Goal: Information Seeking & Learning: Learn about a topic

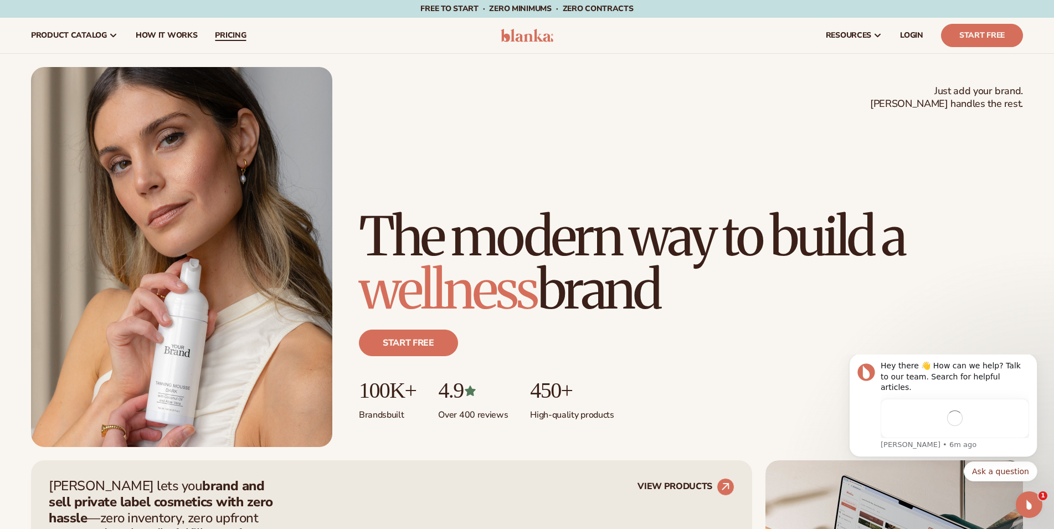
click at [226, 38] on span "pricing" at bounding box center [230, 35] width 31 height 9
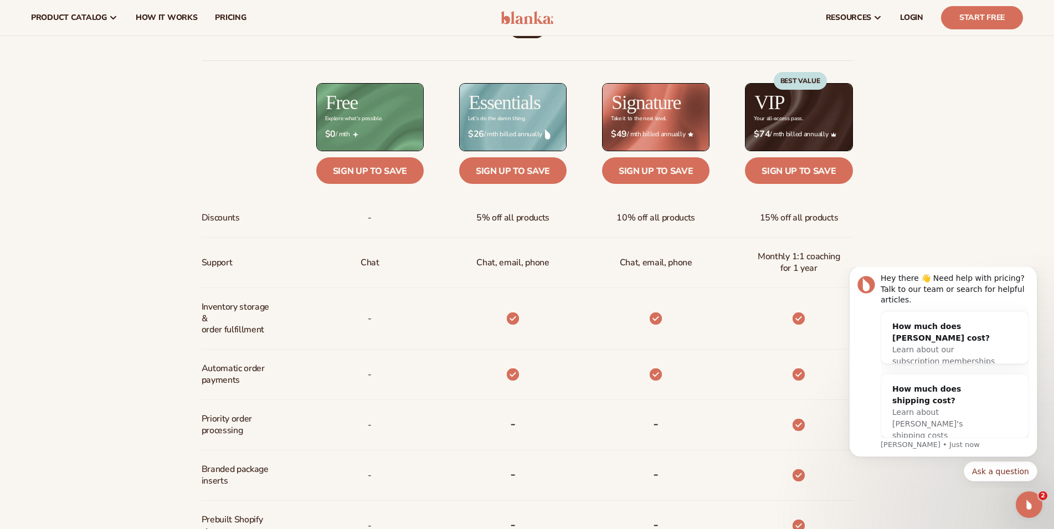
scroll to position [452, 0]
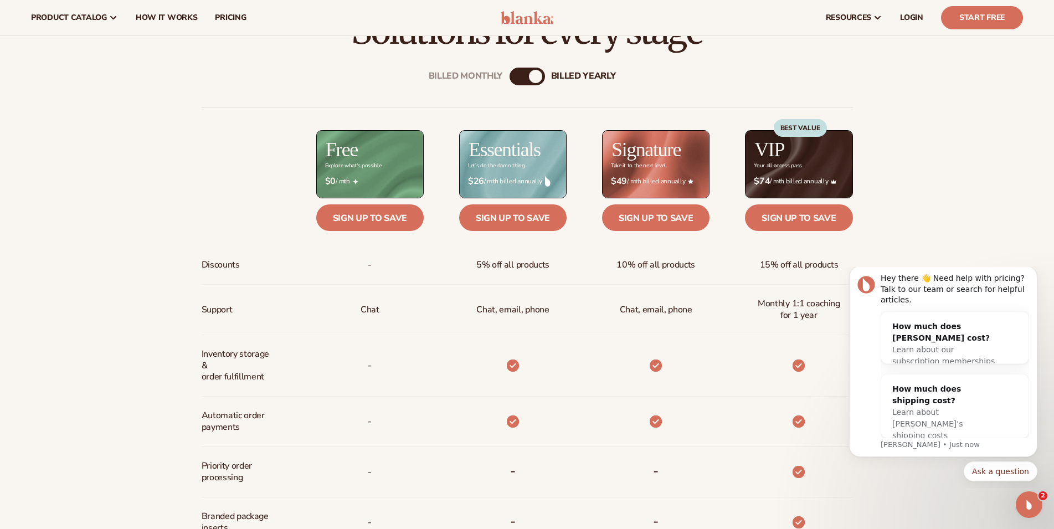
click at [236, 88] on div "Billed Monthly billed Yearly Billed Monthly billed Yearly Discounts Support Inv…" at bounding box center [528, 423] width 714 height 746
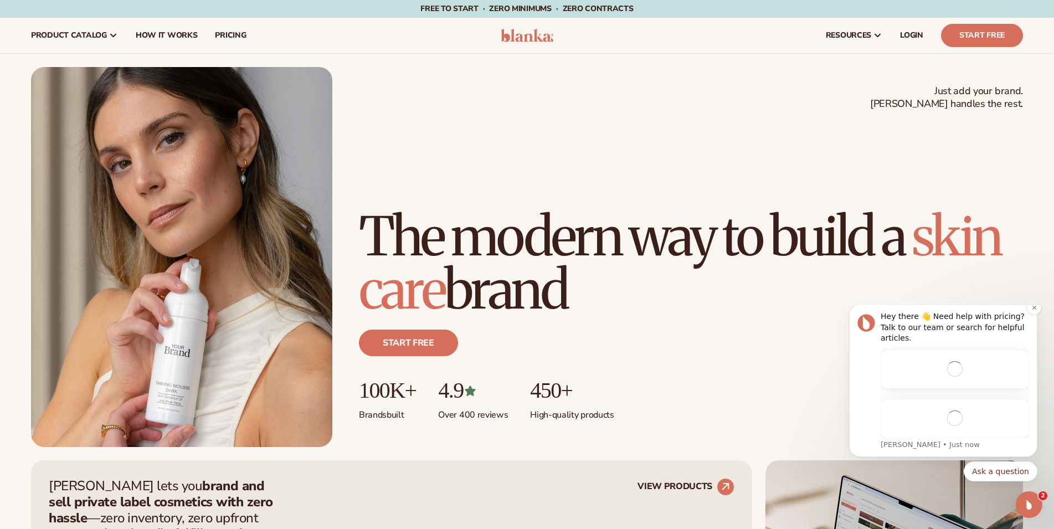
click at [928, 389] on div "Message content" at bounding box center [955, 369] width 149 height 39
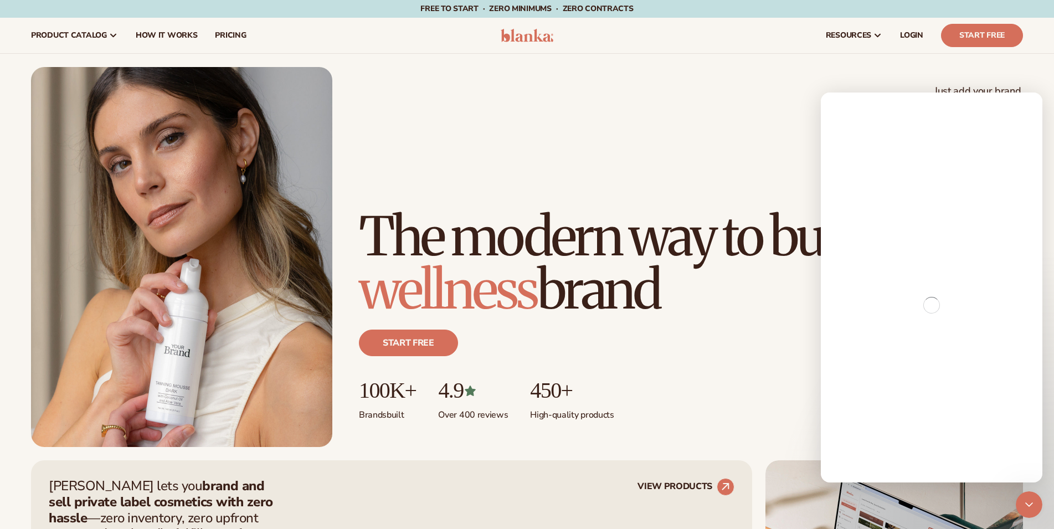
click at [716, 218] on h1 "The modern way to build a wellness brand" at bounding box center [691, 263] width 664 height 106
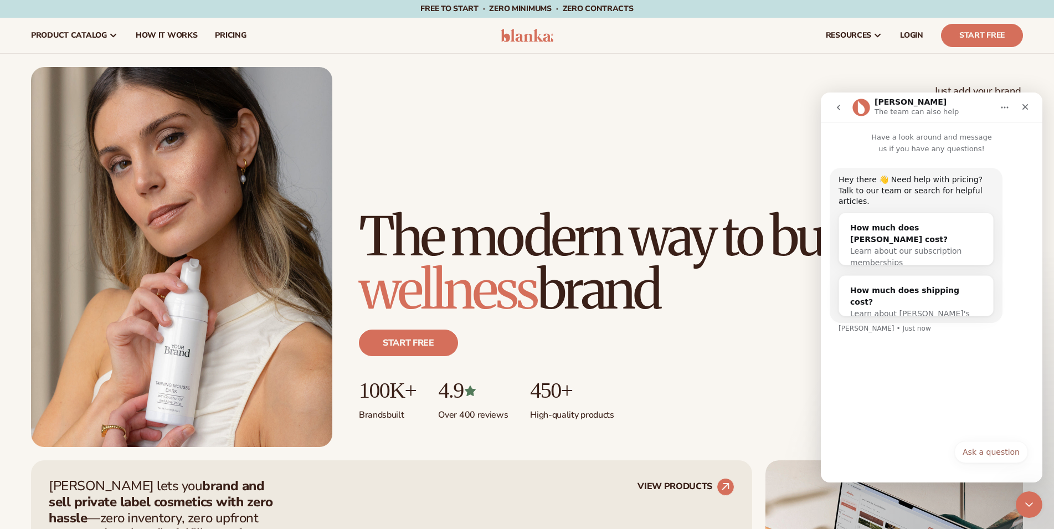
click at [685, 152] on div "Just add your brand. Blanka handles the rest. beauty,skin care,wellness,makeup …" at bounding box center [527, 257] width 992 height 380
click at [491, 95] on div "Just add your brand. Blanka handles the rest. beauty,skin care,wellness,makeup …" at bounding box center [527, 257] width 992 height 380
click at [616, 88] on div "Just add your brand. Blanka handles the rest. beauty,skin care,wellness,makeup …" at bounding box center [527, 257] width 992 height 380
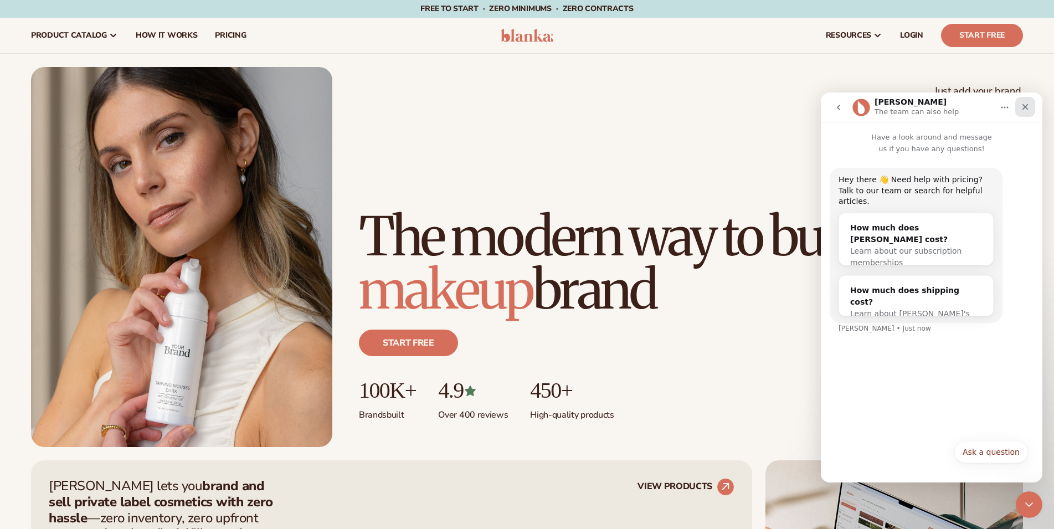
click at [1031, 111] on div "Close" at bounding box center [1026, 107] width 20 height 20
